Goal: Information Seeking & Learning: Check status

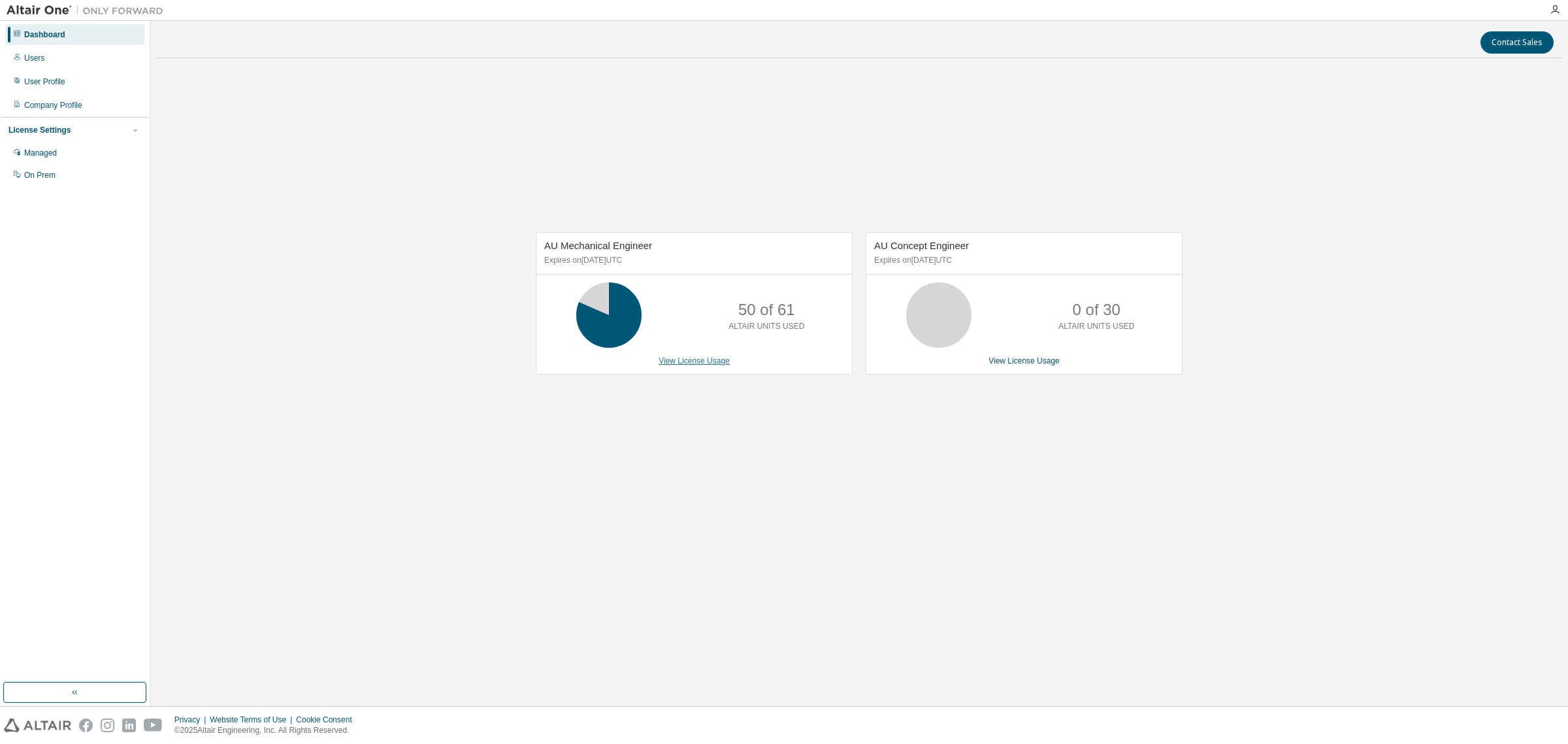
click at [690, 364] on link "View License Usage" at bounding box center [694, 361] width 71 height 9
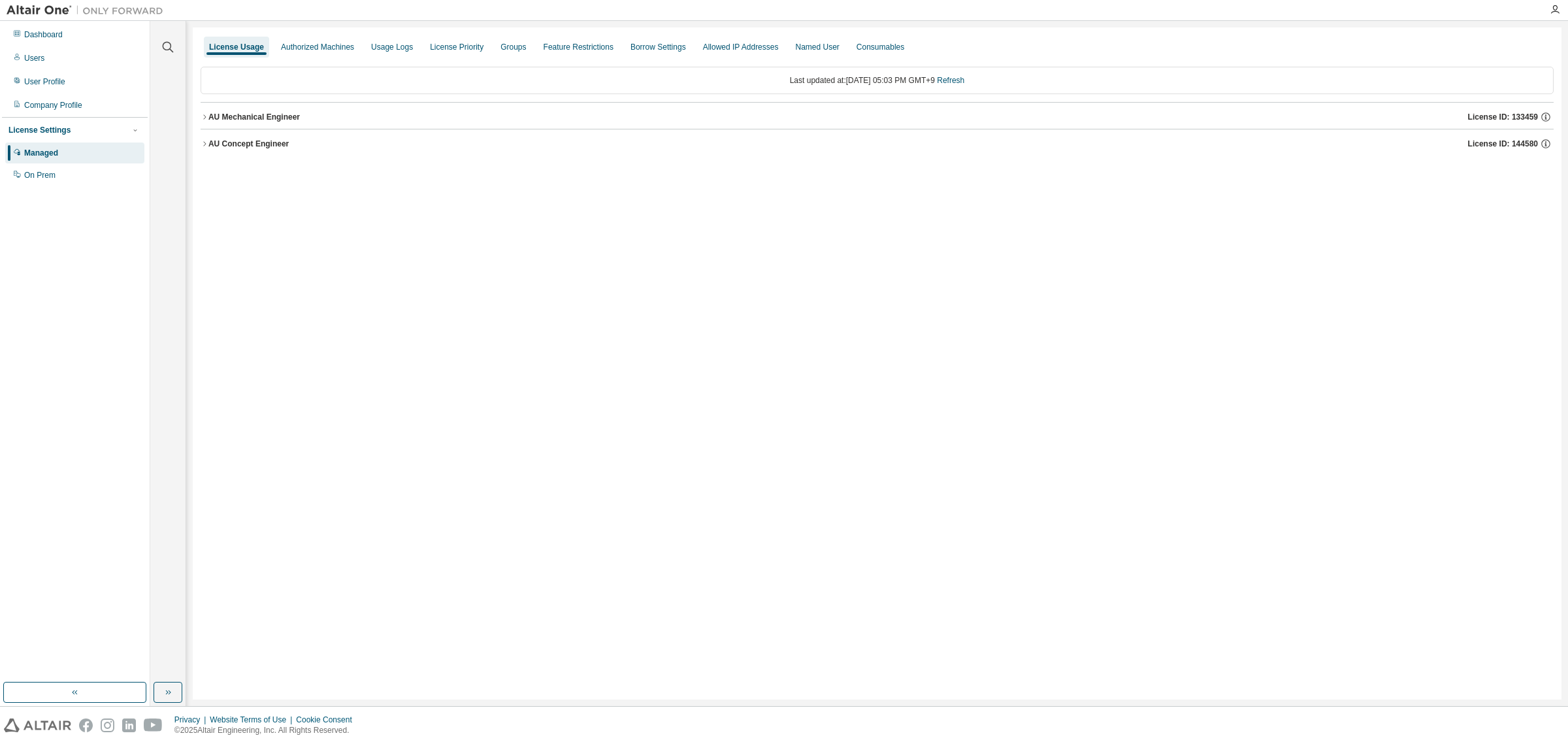
click at [319, 120] on div "AU Mechanical Engineer License ID: 133459" at bounding box center [881, 117] width 1345 height 12
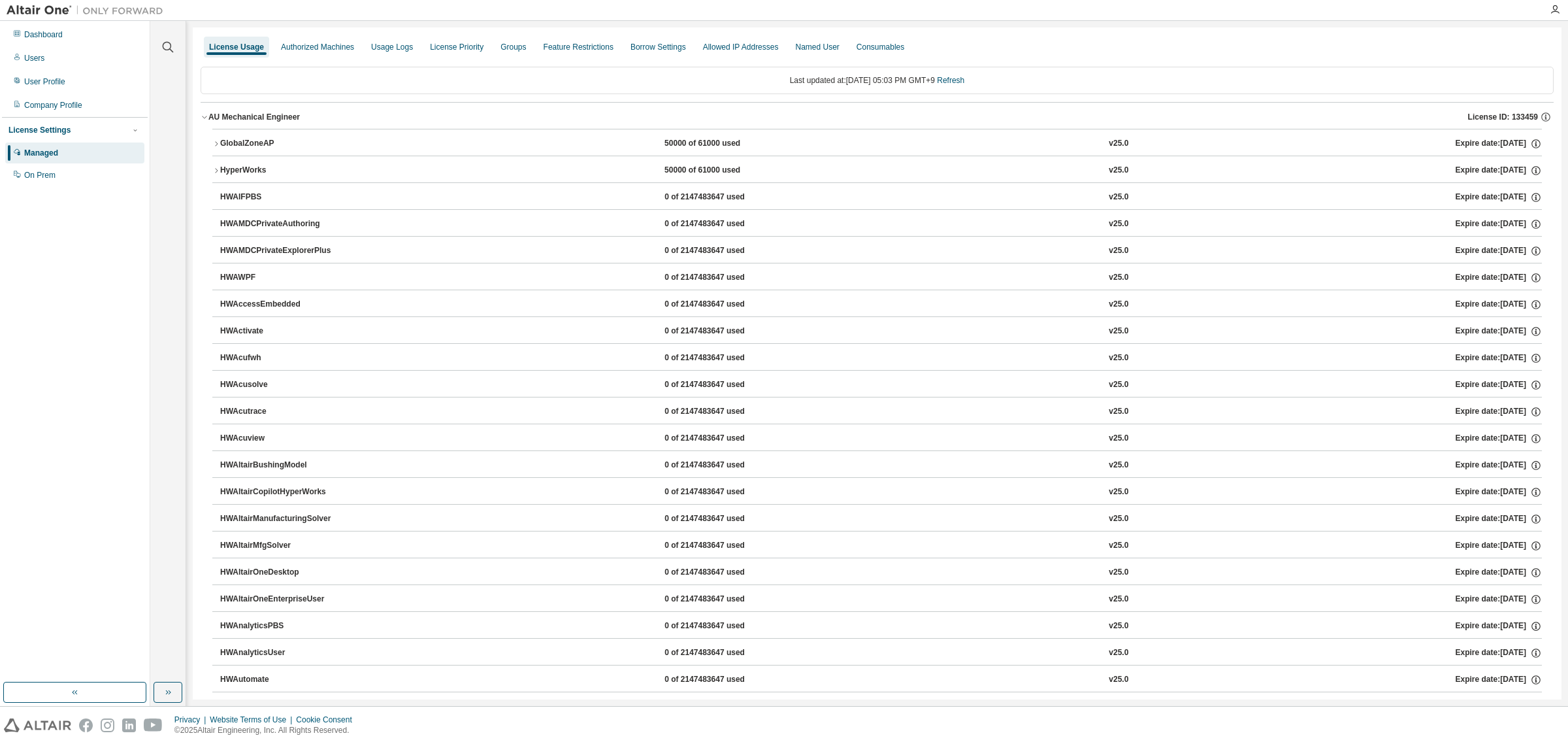
click at [220, 147] on icon "button" at bounding box center [215, 143] width 8 height 8
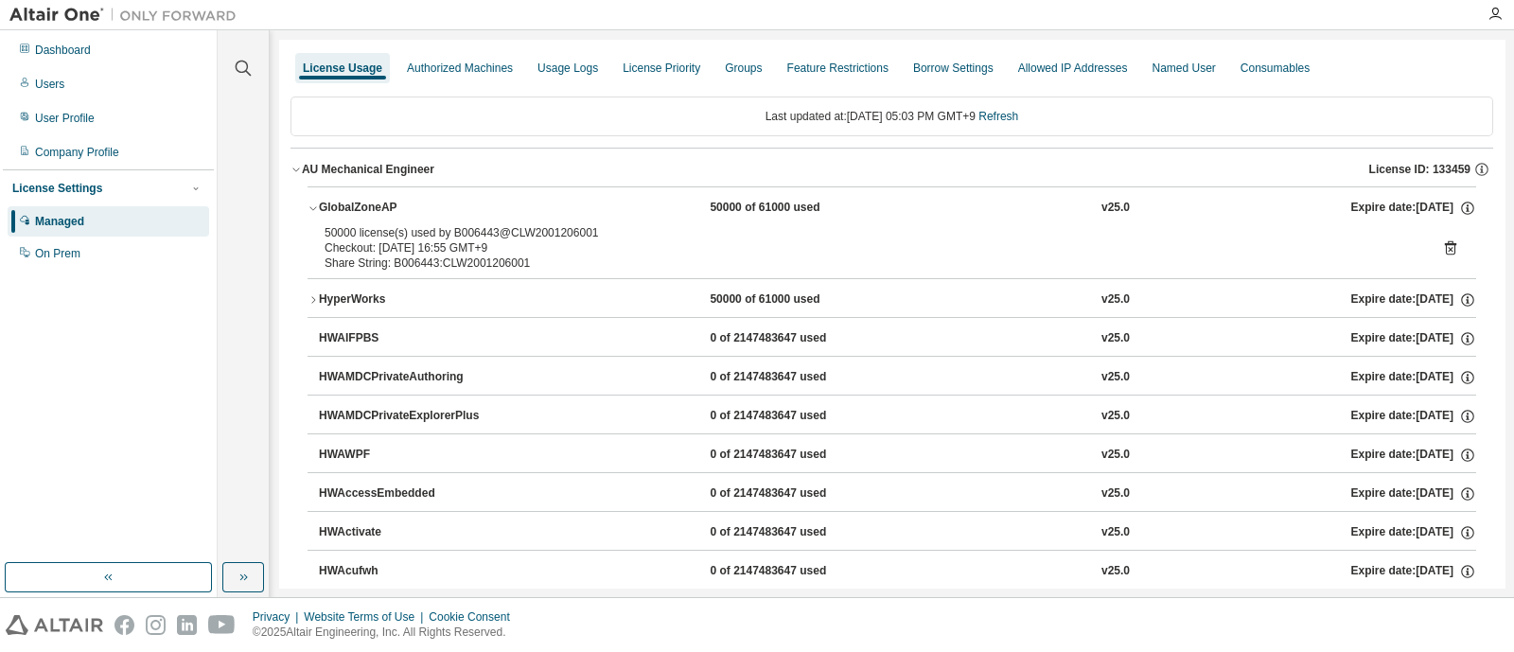
click at [325, 61] on div "License Usage" at bounding box center [342, 68] width 79 height 15
click at [99, 65] on div "Dashboard Users User Profile Company Profile License Settings Managed On Prem" at bounding box center [108, 151] width 211 height 237
click at [95, 51] on div "Dashboard" at bounding box center [109, 50] width 202 height 30
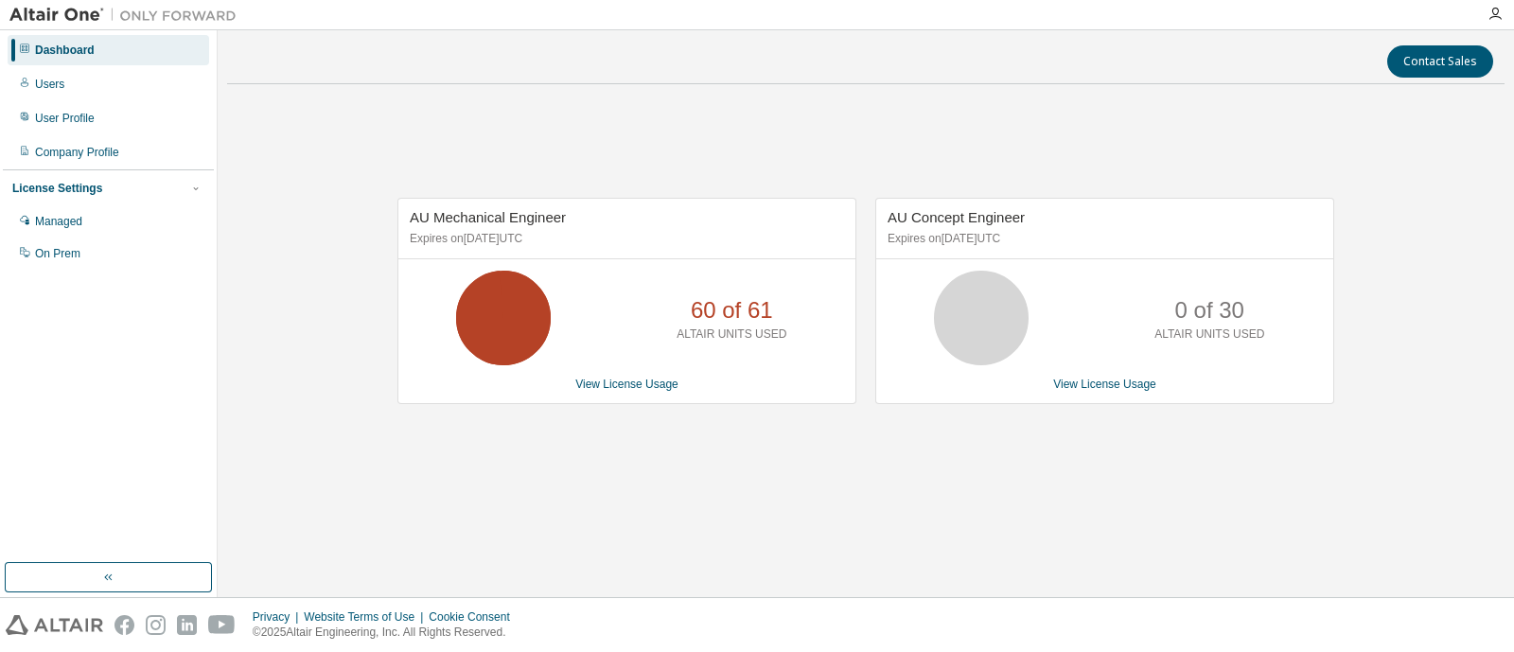
click at [738, 475] on div "AU Mechanical Engineer Expires on January 1, 2038 UTC 60 of 61 ALTAIR UNITS USE…" at bounding box center [865, 311] width 1277 height 424
click at [791, 470] on div "AU Mechanical Engineer Expires on January 1, 2038 UTC 50 of 61 ALTAIR UNITS USE…" at bounding box center [865, 311] width 1277 height 424
